Goal: Information Seeking & Learning: Find specific fact

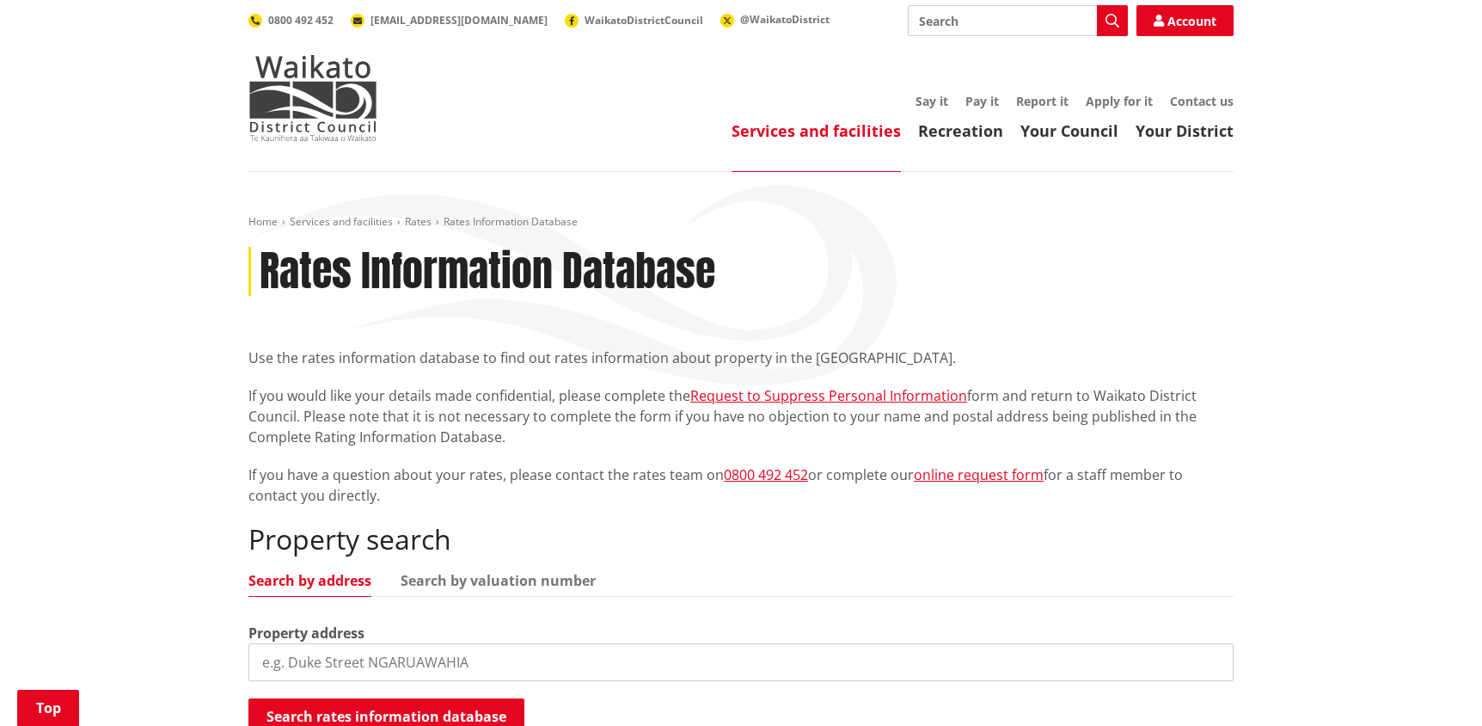
scroll to position [257, 0]
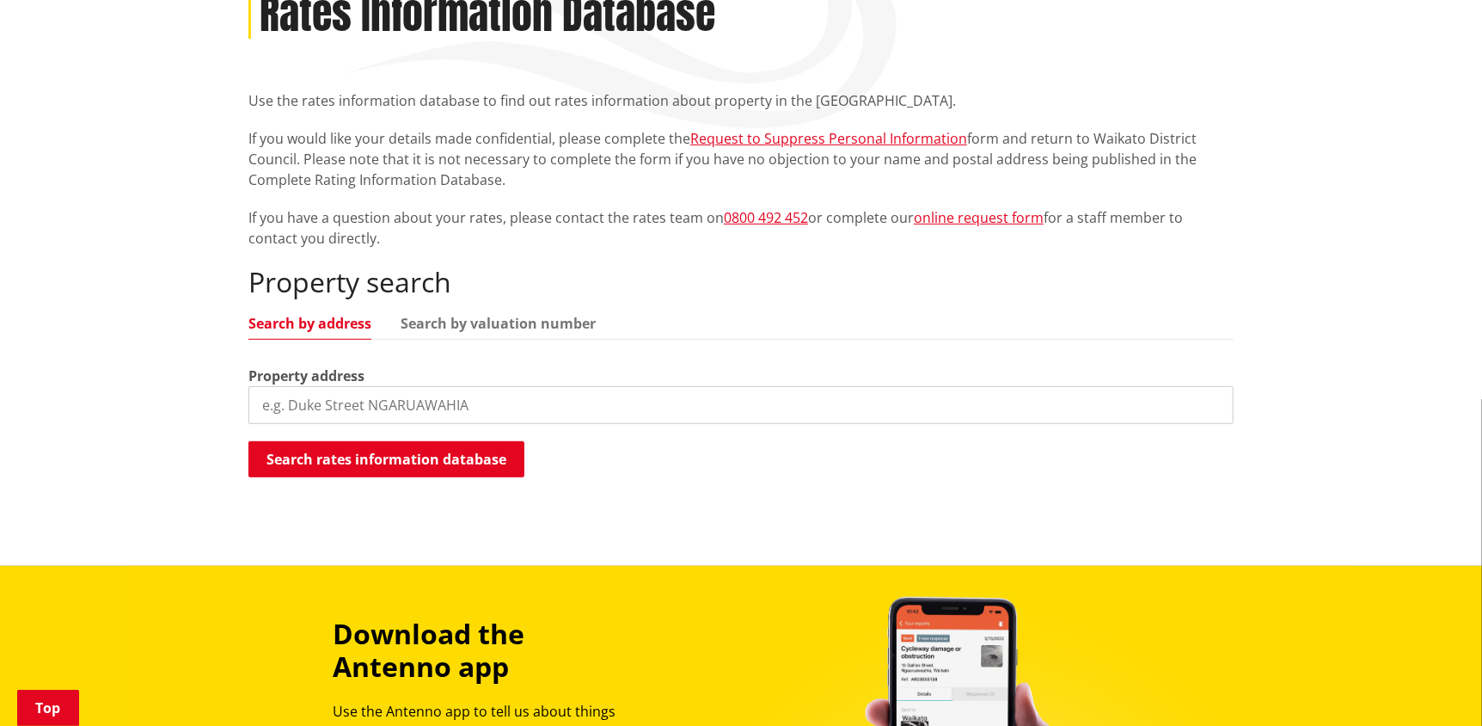
click at [451, 403] on input "search" at bounding box center [740, 405] width 985 height 38
type input "[STREET_ADDRESS]"
click at [412, 449] on button "Search rates information database" at bounding box center [386, 459] width 276 height 36
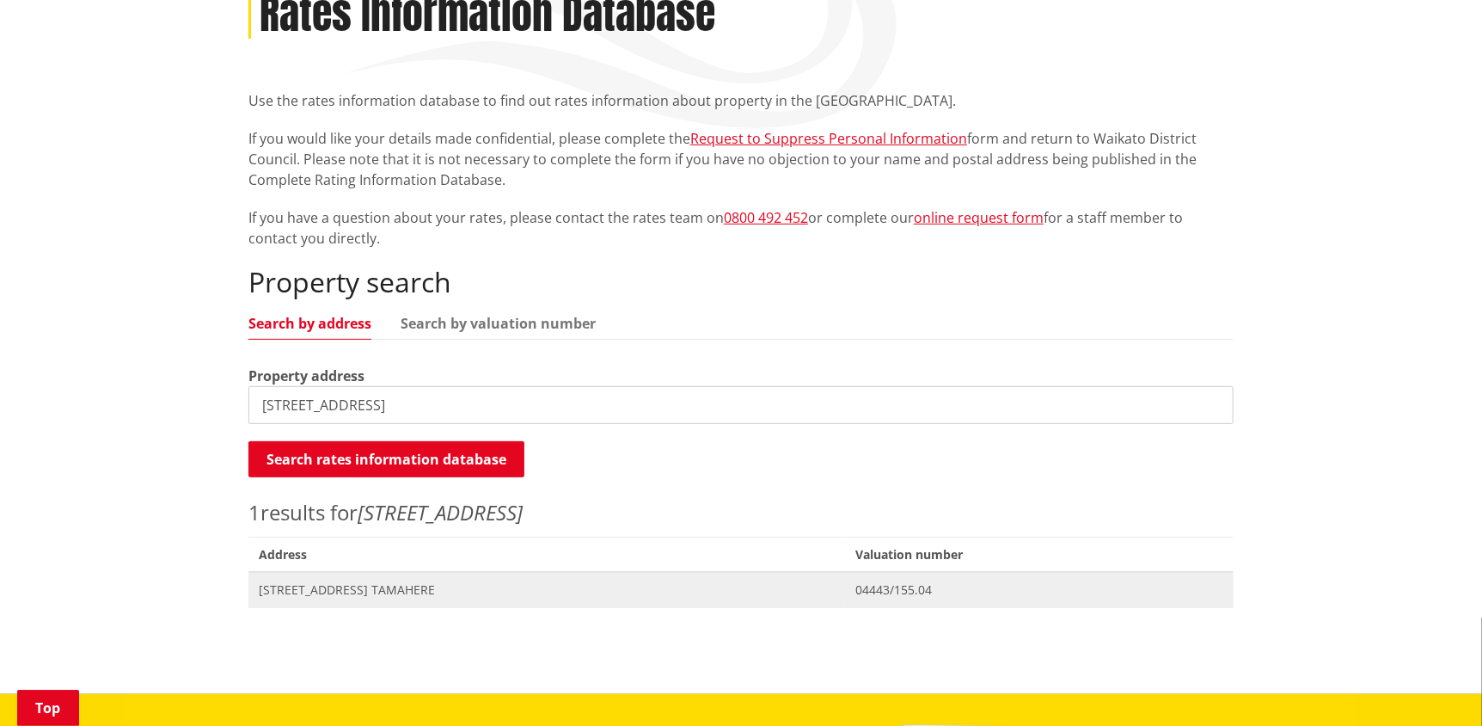
click at [380, 584] on span "[STREET_ADDRESS] TAMAHERE" at bounding box center [547, 589] width 576 height 17
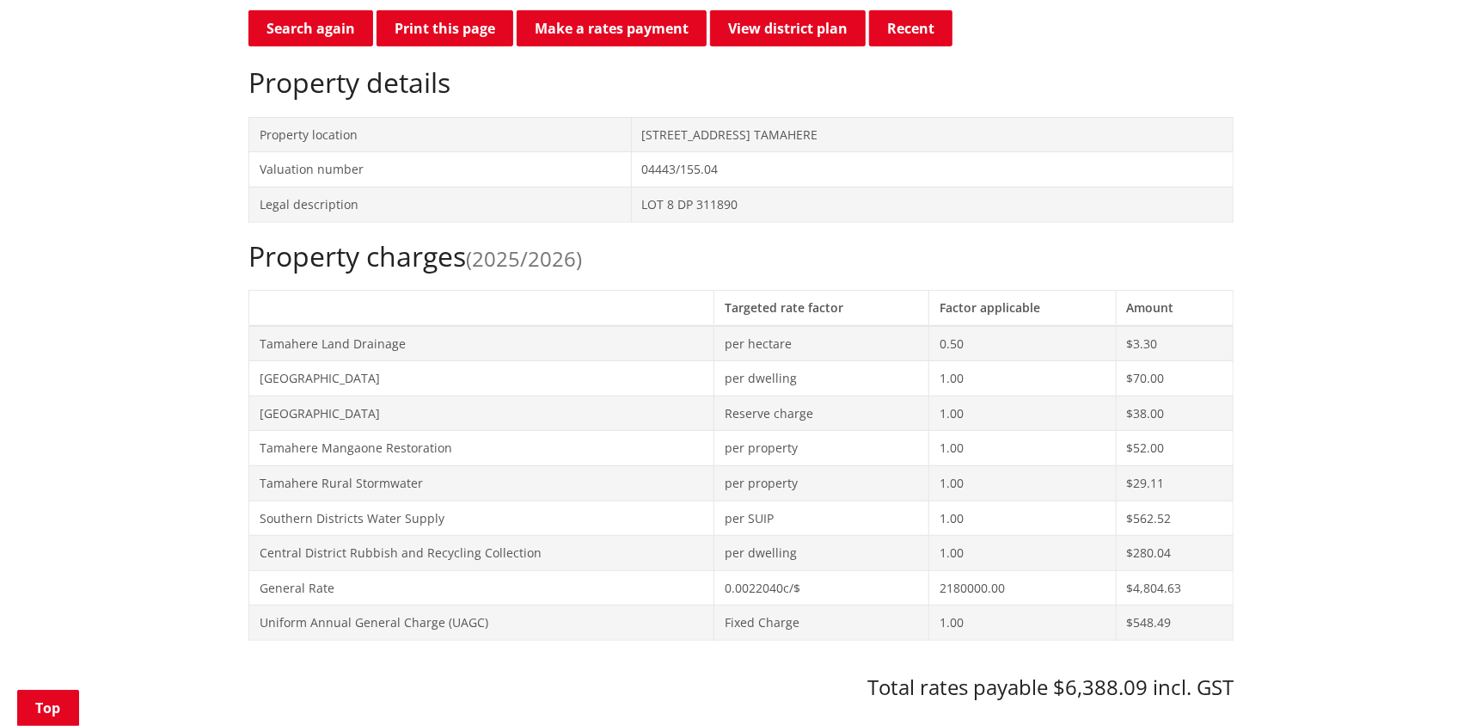
scroll to position [516, 0]
